Goal: Task Accomplishment & Management: Use online tool/utility

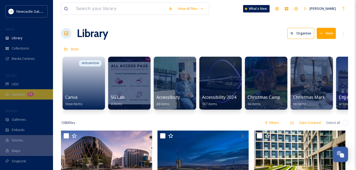
click at [22, 94] on span "Uploads" at bounding box center [18, 94] width 13 height 5
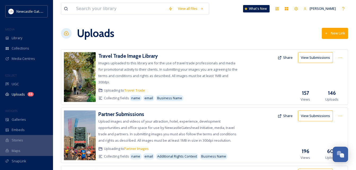
click at [332, 32] on button "New Link" at bounding box center [335, 33] width 26 height 11
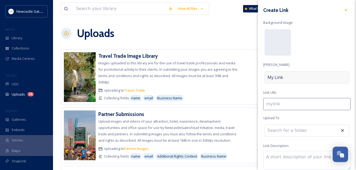
click at [293, 75] on div "My Link" at bounding box center [306, 77] width 85 height 12
type input "a"
type input "A"
type input "au"
type input "Au"
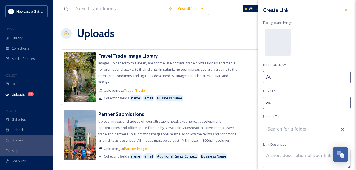
type input "aut"
type input "Aut"
type input "autu"
type input "Autu"
type input "autum"
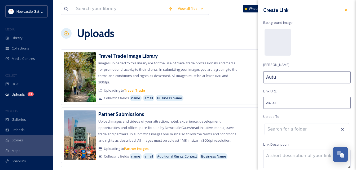
type input "Autum"
type input "autumn"
type input "Autumn/"
type input "autumnw"
type input "Autumn/W"
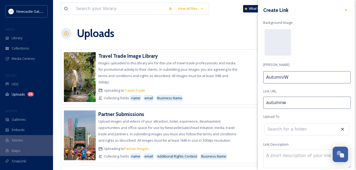
type input "autumnwi"
type input "Autumn/Wi"
type input "autumnwin"
type input "Autumn/Win"
type input "autumnwint"
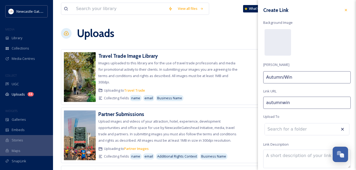
type input "Autumn/[PERSON_NAME]"
type input "autumnwinte"
type input "Autumn/Winte"
type input "autumnwinter"
type input "Autumn/Winter"
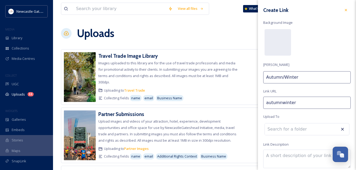
type input "autumnwinter-"
type input "Autumn/Winter"
type input "autumnwinter-c"
type input "Autumn/Winter C"
type input "autumnwinter-ca"
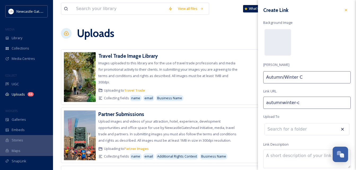
type input "Autumn/Winter Ca"
type input "autumnwinter-cam"
type input "Autumn/Winter Cam"
type input "autumnwinter-camp"
type input "Autumn/Winter Camp"
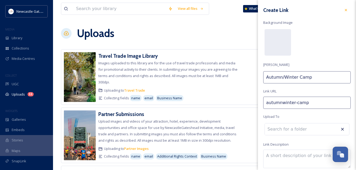
type input "autumnwinter-[PERSON_NAME]"
type input "Autumn/Winter [PERSON_NAME]"
type input "autumnwinter-campai"
type input "Autumn/Winter Campai"
type input "autumnwinter-campaig"
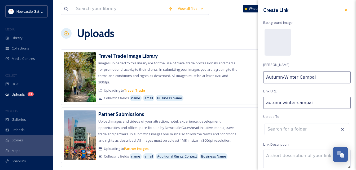
type input "Autumn/Winter Campaig"
type input "autumnwinter-campaign"
type input "Autumn/Winter Campaign"
type input "autumnwinter-campaign-"
type input "Autumn/Winter Campaign"
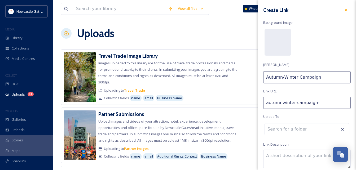
type input "autumnwinter-campaign-p"
type input "Autumn/Winter Campaign P"
type input "autumnwinter-campaign-pa"
type input "Autumn/Winter Campaign Pa"
type input "autumnwinter-campaign-par"
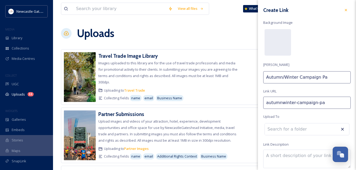
type input "Autumn/Winter Campaign Par"
type input "autumnwinter-campaign-part"
type input "Autumn/Winter Campaign Part"
type input "autumnwinter-campaign-partn"
type input "Autumn/Winter Campaign Partn"
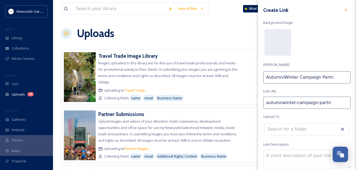
type input "autumnwinter-campaign-partnw"
type input "Autumn/Winter Campaign Partnw"
type input "autumnwinter-campaign-partnwr"
type input "Autumn/Winter Campaign Partnwr"
type input "autumnwinter-campaign-partnw"
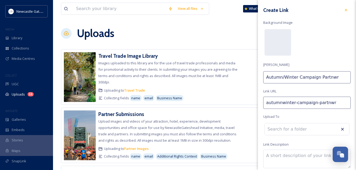
type input "Autumn/Winter Campaign Partnw"
type input "autumnwinter-campaign-partn"
type input "Autumn/Winter Campaign Partn"
type input "autumnwinter-campaign-partnw"
type input "Autumn/Winter Campaign Partnw"
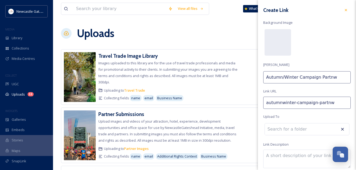
type input "autumnwinter-campaign-partnwr"
type input "Autumn/Winter Campaign Partnwr"
type input "autumnwinter-campaign-partnw"
type input "Autumn/Winter Campaign Partnw"
type input "autumnwinter-campaign-partn"
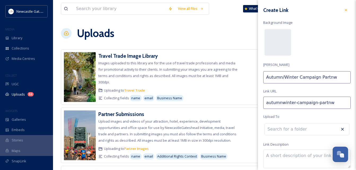
type input "Autumn/Winter Campaign Partn"
type input "autumnwinter-campaign-partne"
type input "Autumn/Winter Campaign Partne"
type input "autumnwinter-campaign-partner"
type input "Autumn/Winter Campaign Partner"
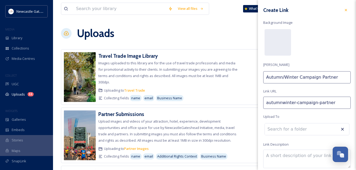
type input "autumnwinter-campaign-partner-"
type input "Autumn/Winter Campaign Partner"
type input "autumnwinter-campaign-partner-i"
type input "Autumn/Winter Campaign Partner I"
type input "autumnwinter-campaign-partner-im"
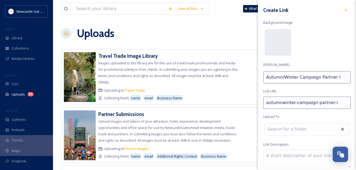
type input "Autumn/Winter Campaign Partner Im"
type input "autumnwinter-campaign-partner-[PERSON_NAME]"
type input "Autumn/Winter Campaign Partner Ima"
type input "autumnwinter-campaign-partner-imag"
type input "Autumn/Winter Campaign Partner Imag"
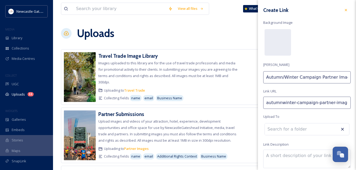
type input "autumnwinter-campaign-partner-image"
type input "Autumn/Winter Campaign Partner Image"
type input "autumnwinter-campaign-partner-images"
type input "Autumn/Winter Campaign Partner Images"
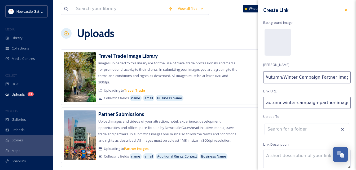
click at [315, 77] on input "Autumn/Winter Campaign Partner Images" at bounding box center [306, 77] width 87 height 12
type input "autumnwinter-campaign--partner-images"
type input "Autumn/Winter Campaign -Partner Images"
type input "autumnwinter-campaign---partner-images"
type input "Autumn/Winter Campaign - Partner Images"
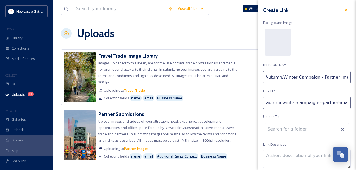
scroll to position [0, 4]
drag, startPoint x: 332, startPoint y: 78, endPoint x: 345, endPoint y: 77, distance: 12.7
click at [345, 77] on input "Autumn/Winter Campaign - Partner Images" at bounding box center [306, 77] width 87 height 12
type input "autumnwinter-campaign---partner-"
type input "Autumn/Winter Campaign - Partner"
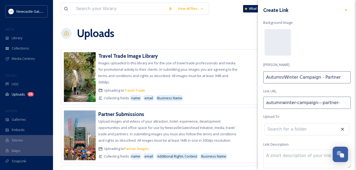
scroll to position [0, 0]
type input "autumnwinter-campaign---partner-s"
type input "Autumn/Winter Campaign - Partner [PERSON_NAME]"
type input "autumnwinter-campaign---partner-sub"
type input "Autumn/Winter Campaign - Partner Sub"
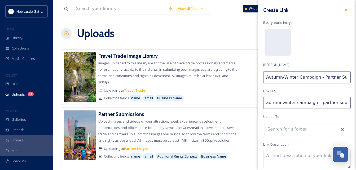
type input "autumnwinter-campaign---partner-[PERSON_NAME]"
type input "Autumn/Winter Campaign - Partner Subm"
type input "autumnwinter-campaign---partner-[PERSON_NAME]"
type input "Autumn/Winter Campaign - Partner Submi"
type input "autumnwinter-campaign---partner-[PERSON_NAME]"
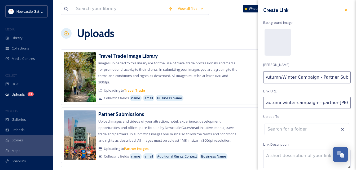
type input "Autumn/Winter Campaign - Partner Submis"
type input "autumnwinter-campaign---partner-submiss"
type input "Autumn/Winter Campaign - Partner Submiss"
type input "autumnwinter-campaign---partner-submissi"
type input "Autumn/Winter Campaign - Partner Submissi"
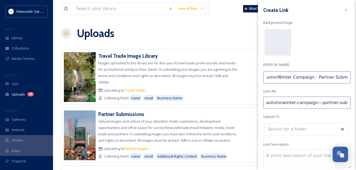
type input "autumnwinter-campaign---partner-submissio"
type input "Autumn/Winter Campaign - Partner Submissio"
type input "autumnwinter-campaign---partner-submission"
type input "Autumn/Winter Campaign - Partner Submission"
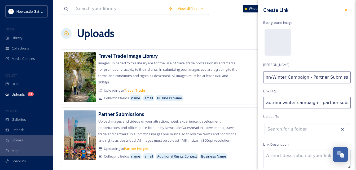
type input "autumnwinter-campaign---partner-submissions"
type input "Autumn/Winter Campaign - Partner Submissions"
